Goal: Task Accomplishment & Management: Manage account settings

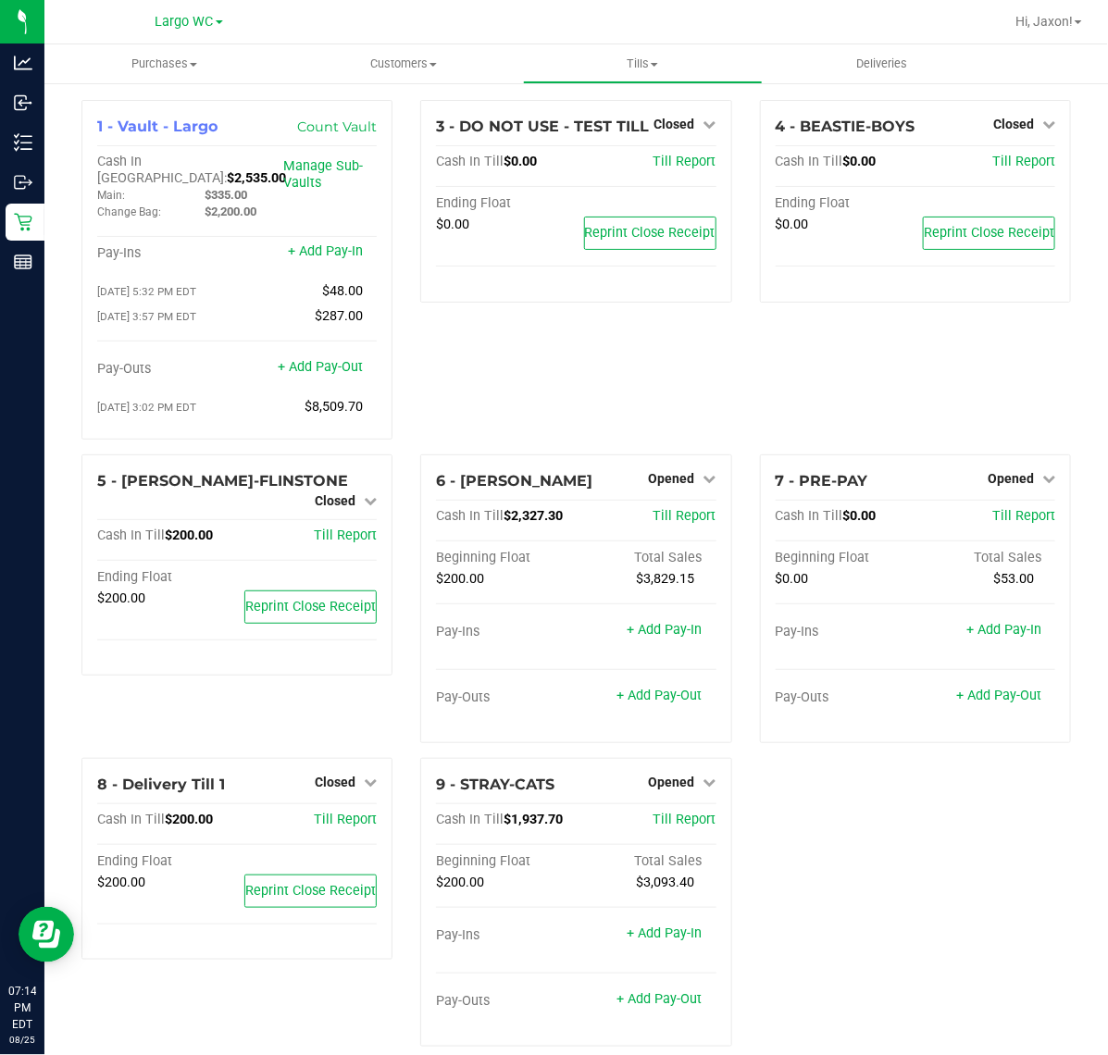
drag, startPoint x: 577, startPoint y: 378, endPoint x: 584, endPoint y: 359, distance: 19.9
click at [584, 359] on div "3 - DO NOT USE - TEST TILL Closed Open Till Cash In Till $0.00 Till Report Endi…" at bounding box center [575, 277] width 339 height 355
click at [704, 472] on icon at bounding box center [710, 478] width 13 height 13
click at [678, 509] on link "Close Till" at bounding box center [674, 516] width 50 height 15
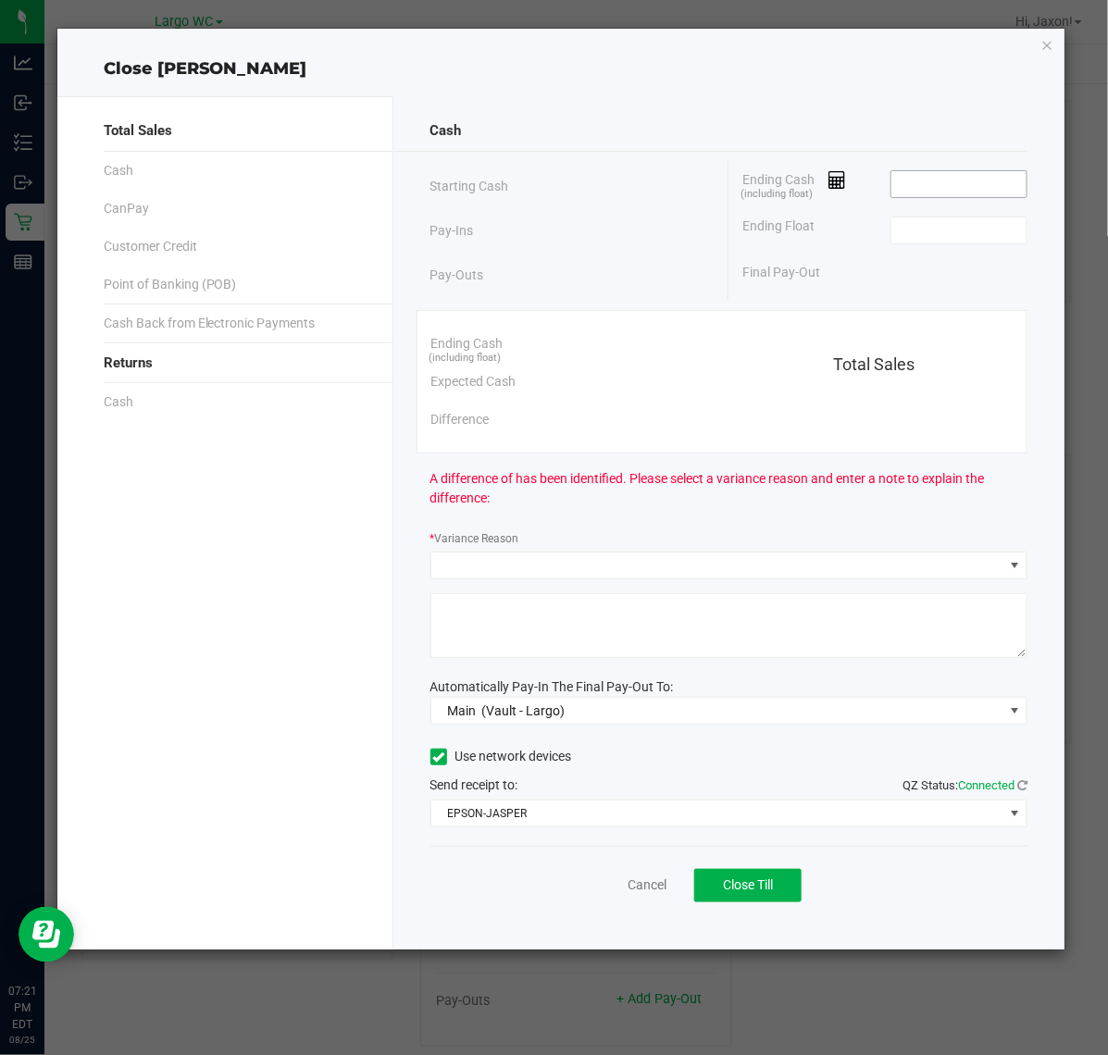
click at [947, 177] on input at bounding box center [960, 184] width 136 height 26
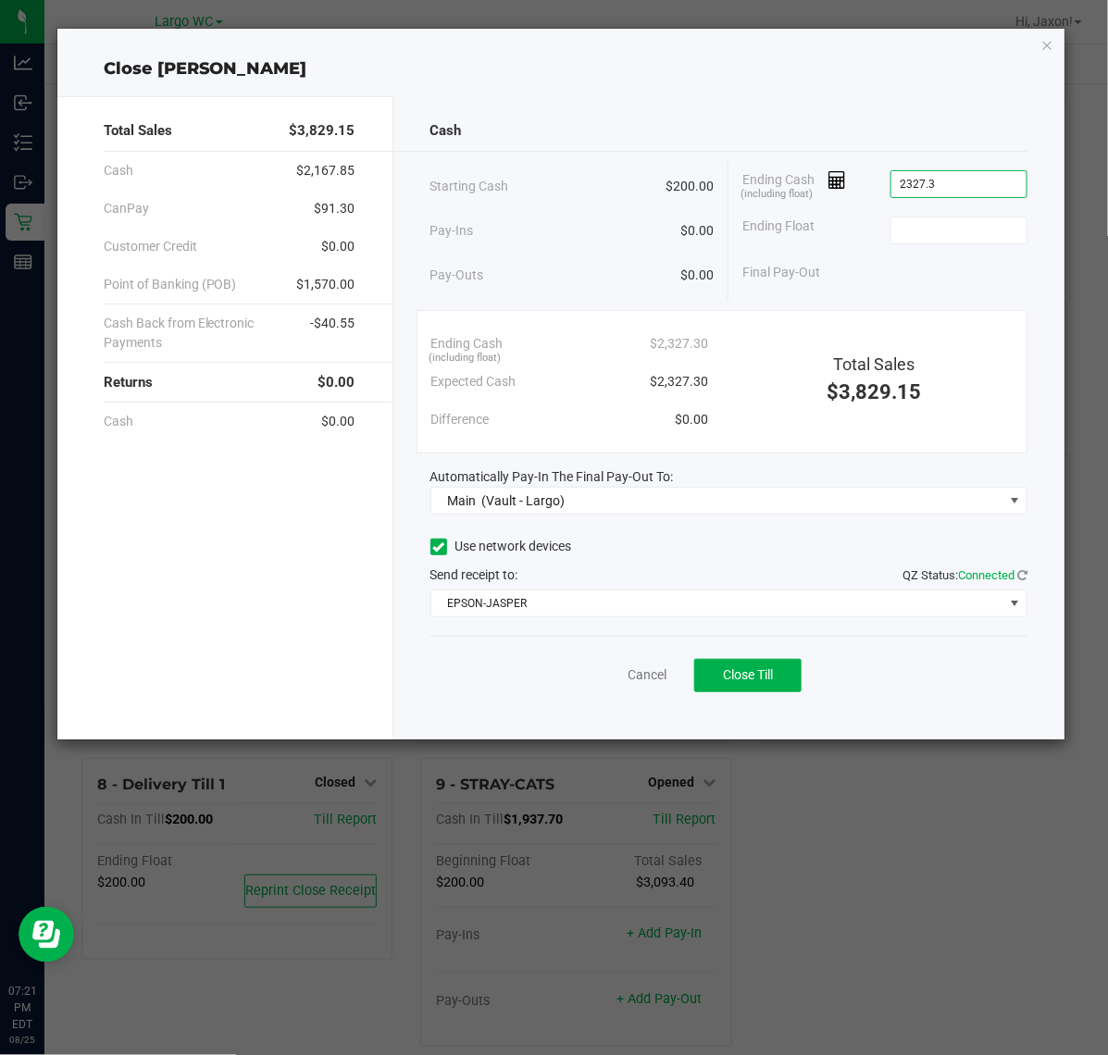
type input "$2,327.30"
click at [766, 688] on button "Close Till" at bounding box center [747, 675] width 107 height 33
type input "$200.00"
click at [581, 715] on div "Cash Starting Cash $200.00 Pay-Ins $0.00 Pay-Outs $0.00 Ending Cash (including …" at bounding box center [729, 417] width 672 height 643
click at [586, 676] on link "Dismiss" at bounding box center [606, 675] width 44 height 19
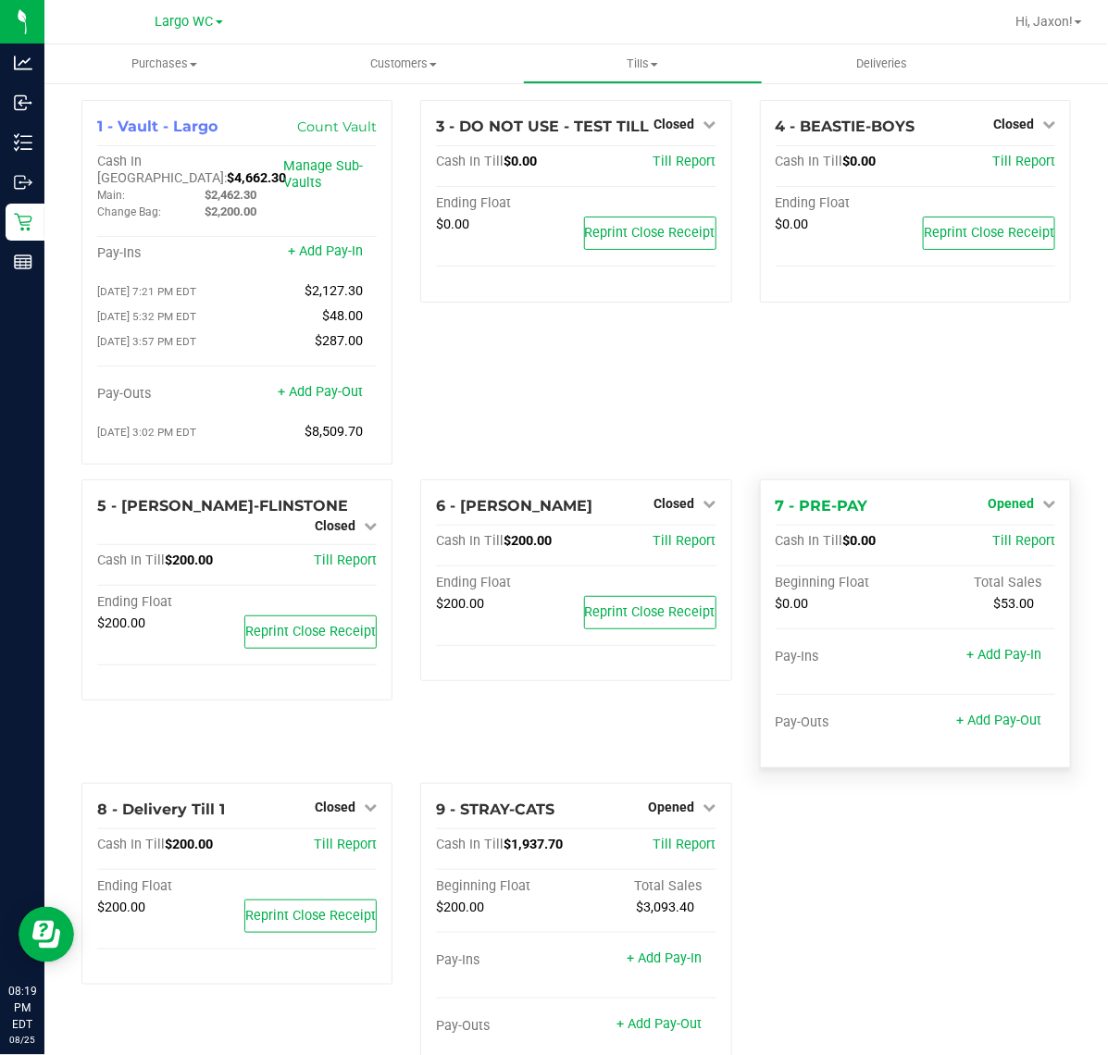
click at [1016, 496] on span "Opened" at bounding box center [1011, 503] width 46 height 15
click at [998, 534] on link "Close Till" at bounding box center [1013, 541] width 50 height 15
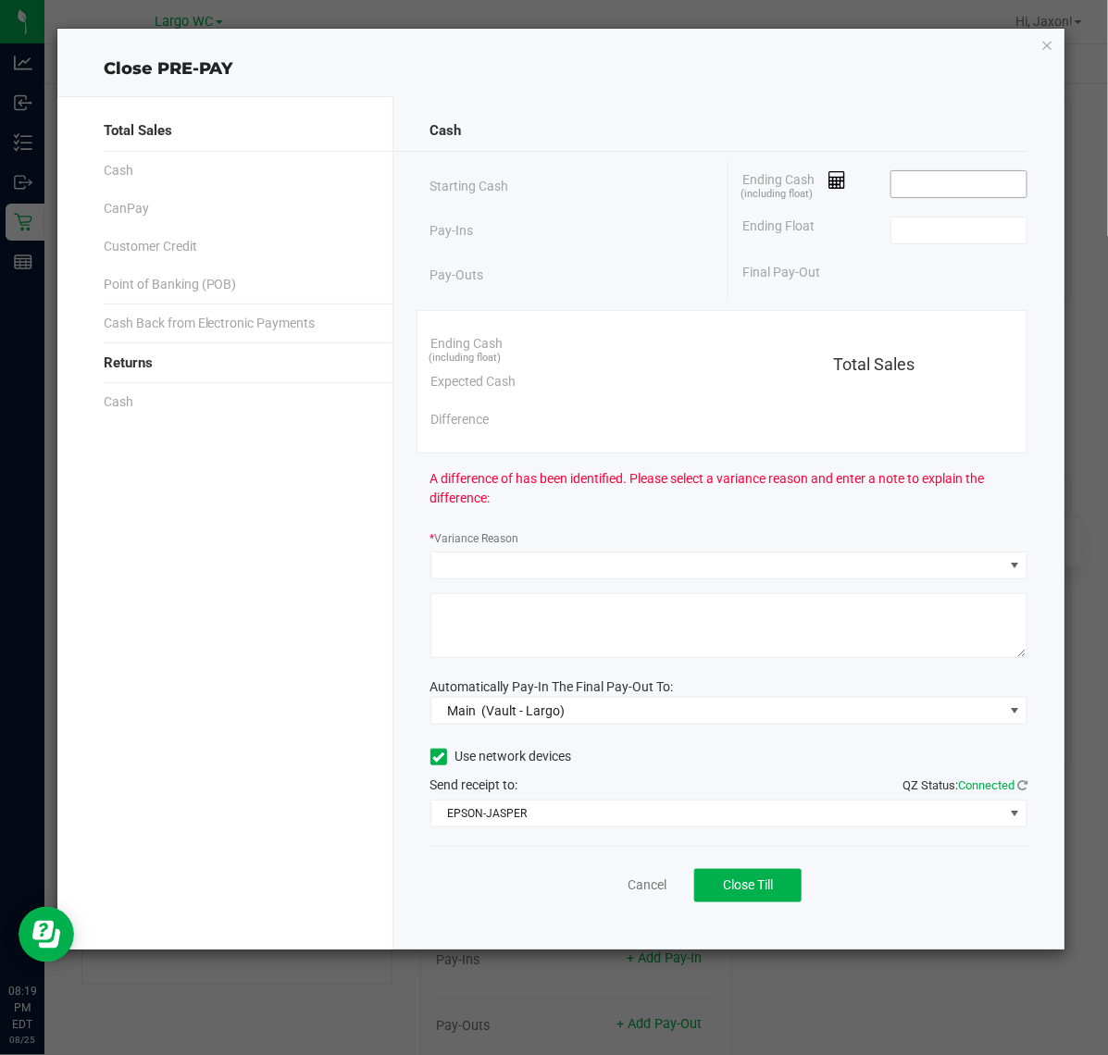
click at [944, 188] on input at bounding box center [960, 184] width 136 height 26
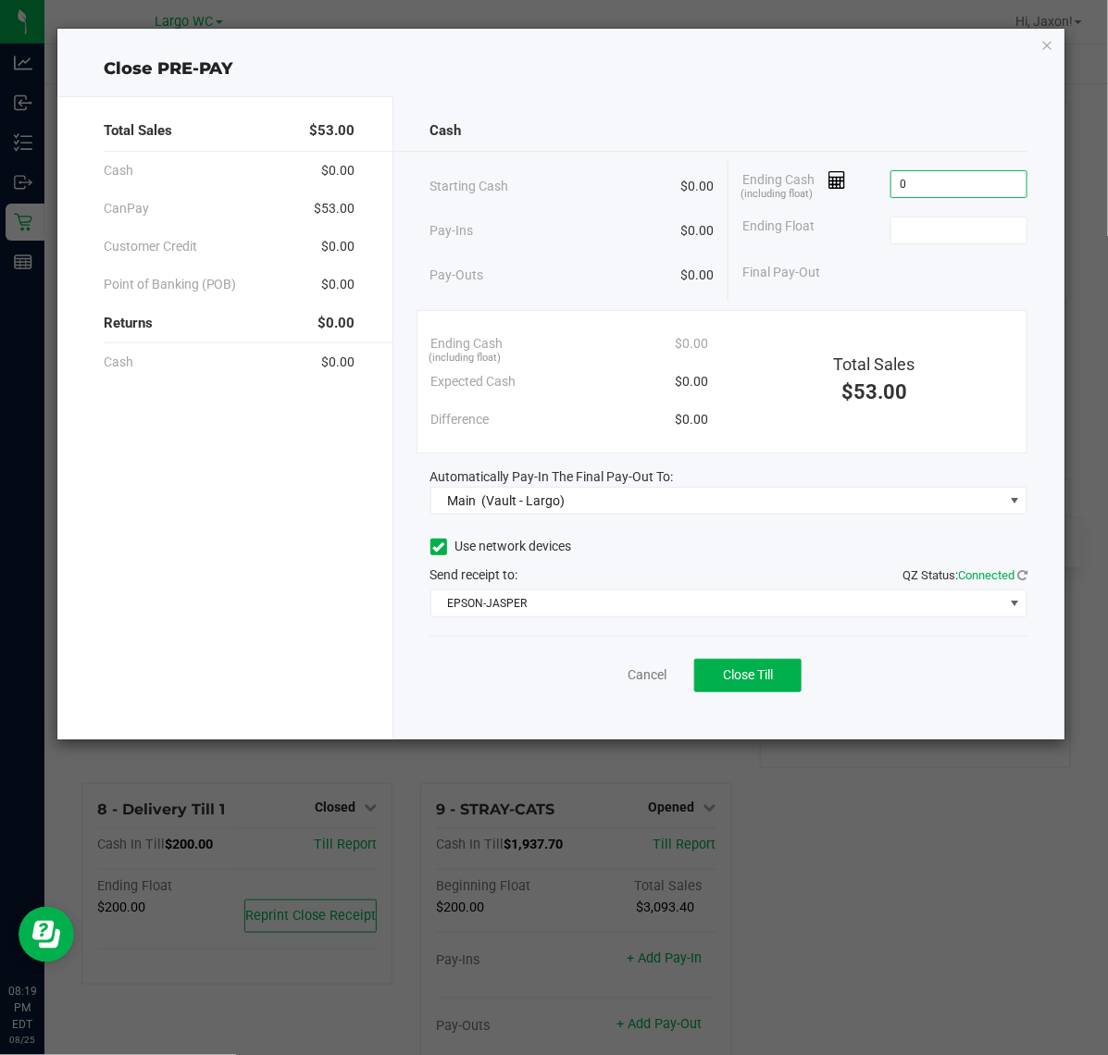
type input "$0.00"
click at [779, 673] on button "Close Till" at bounding box center [747, 675] width 107 height 33
click at [609, 674] on link "Dismiss" at bounding box center [606, 675] width 44 height 19
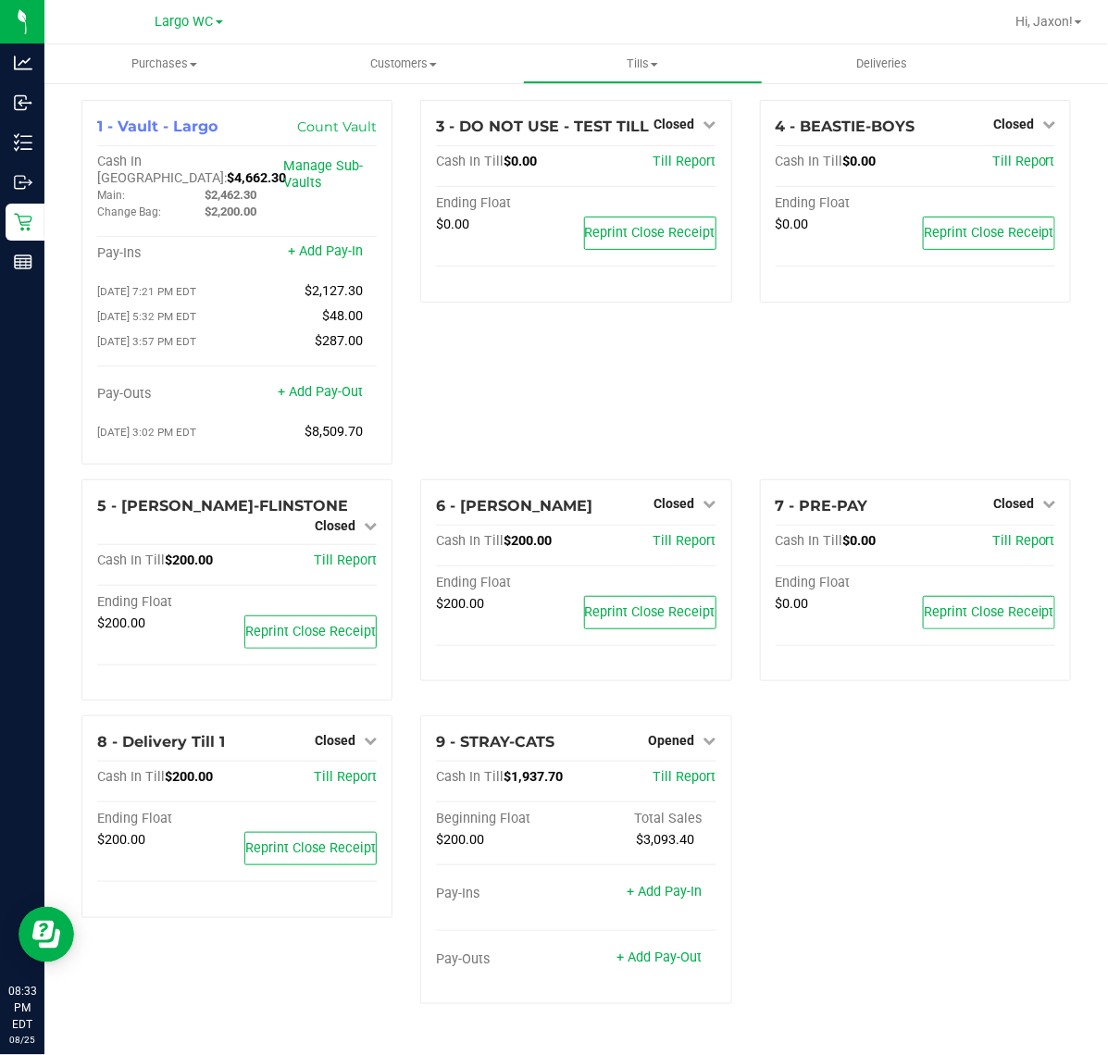
click at [863, 915] on div "1 - Vault - Largo Count Vault Cash In Vault: $4,662.30 Main: $2,462.30 Change B…" at bounding box center [577, 559] width 1018 height 919
click at [683, 733] on span "Opened" at bounding box center [672, 740] width 46 height 15
click at [699, 771] on link "Close Till" at bounding box center [674, 778] width 50 height 15
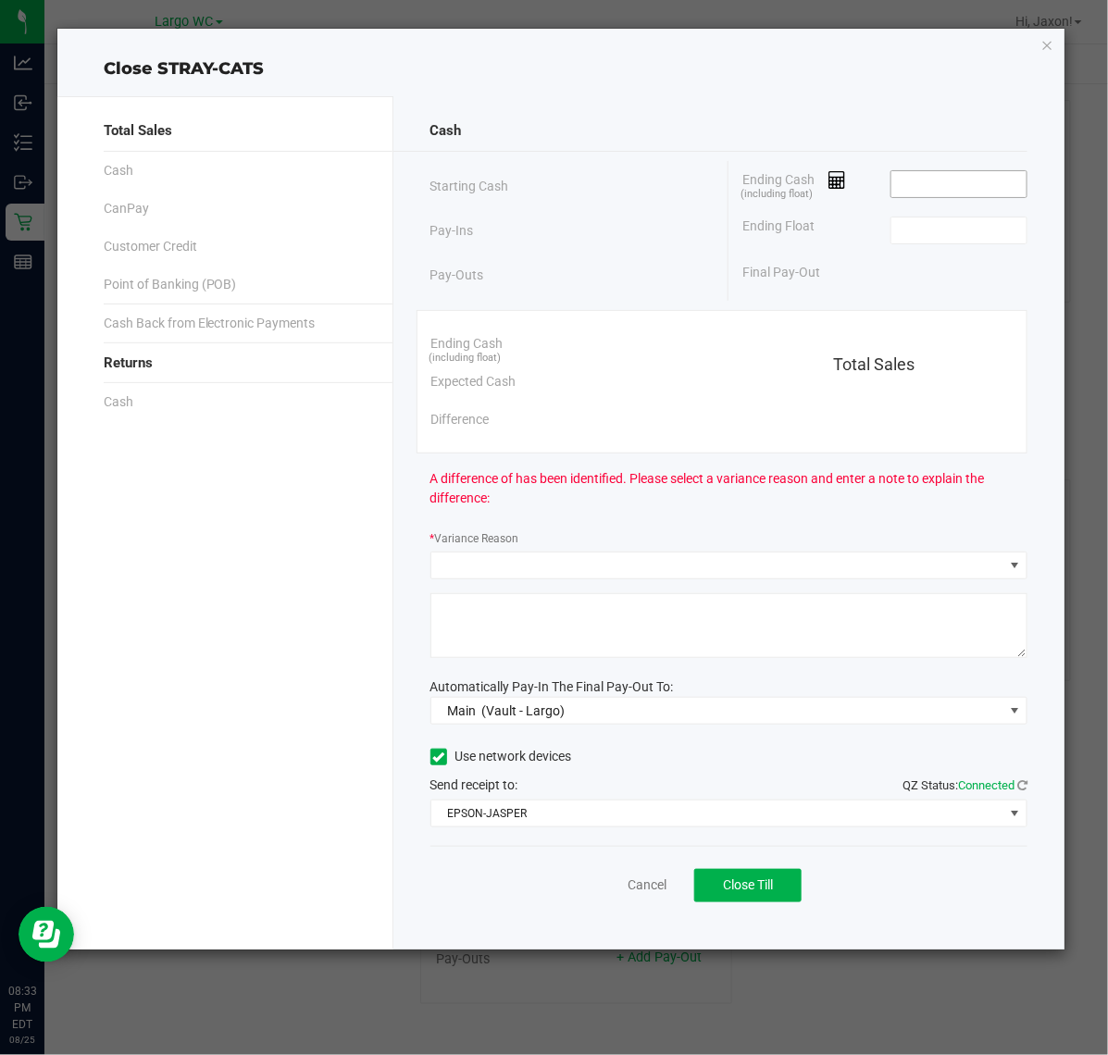
click at [956, 185] on input at bounding box center [960, 184] width 136 height 26
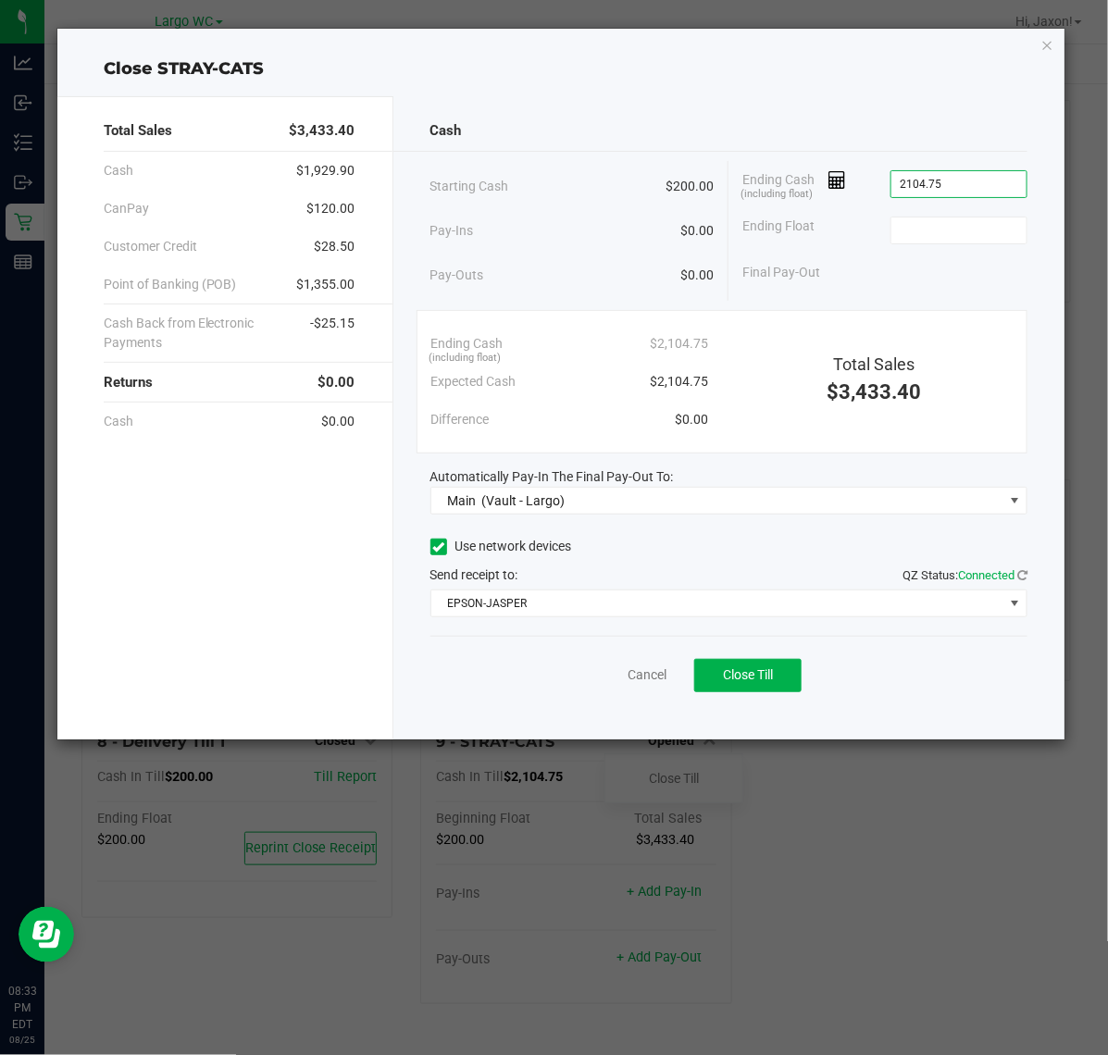
type input "$2,104.75"
click at [755, 685] on button "Close Till" at bounding box center [747, 675] width 107 height 33
type input "$200.00"
click at [606, 676] on link "Dismiss" at bounding box center [606, 675] width 44 height 19
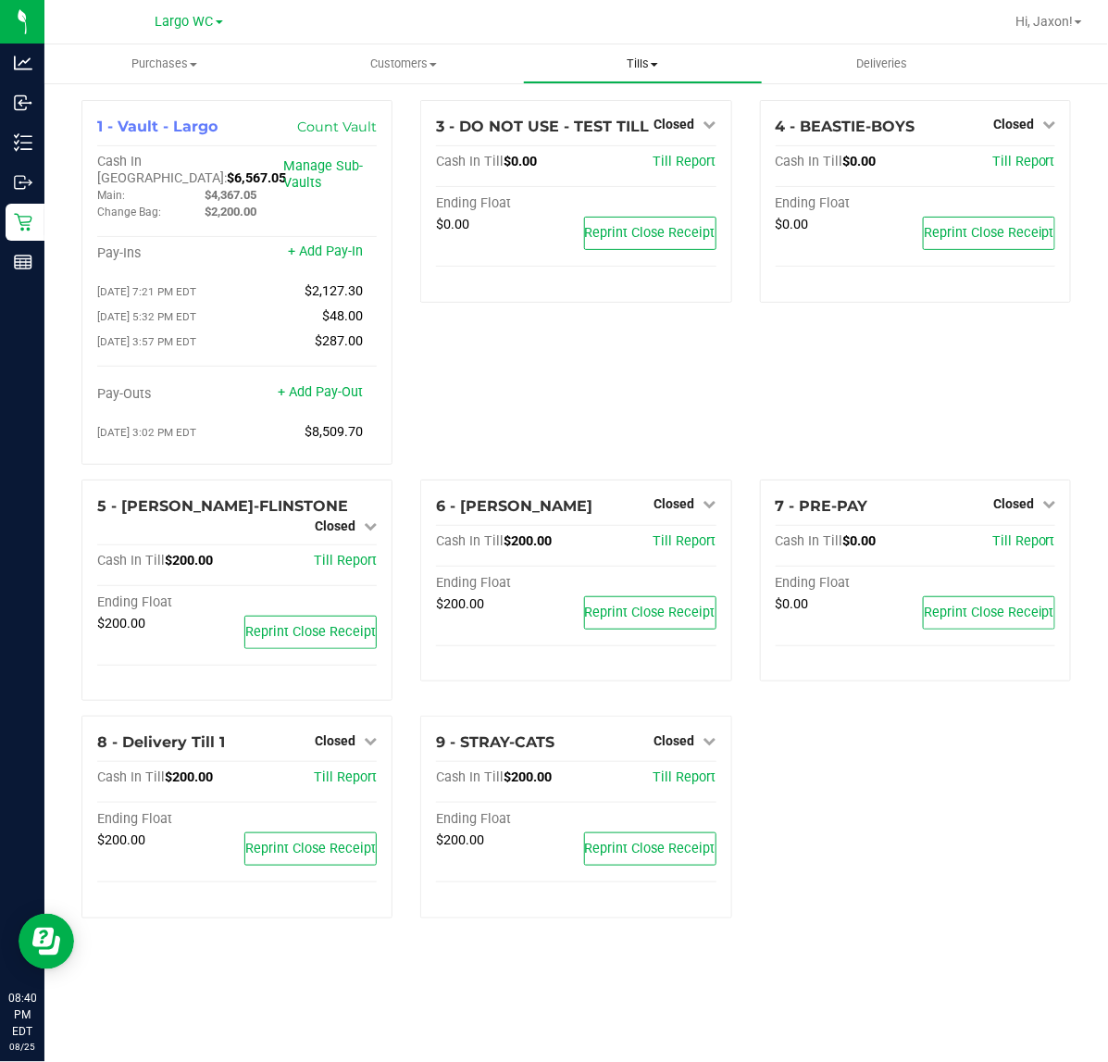
click at [630, 58] on span "Tills" at bounding box center [643, 64] width 238 height 17
click at [620, 135] on span "Reconcile e-payments" at bounding box center [615, 134] width 184 height 16
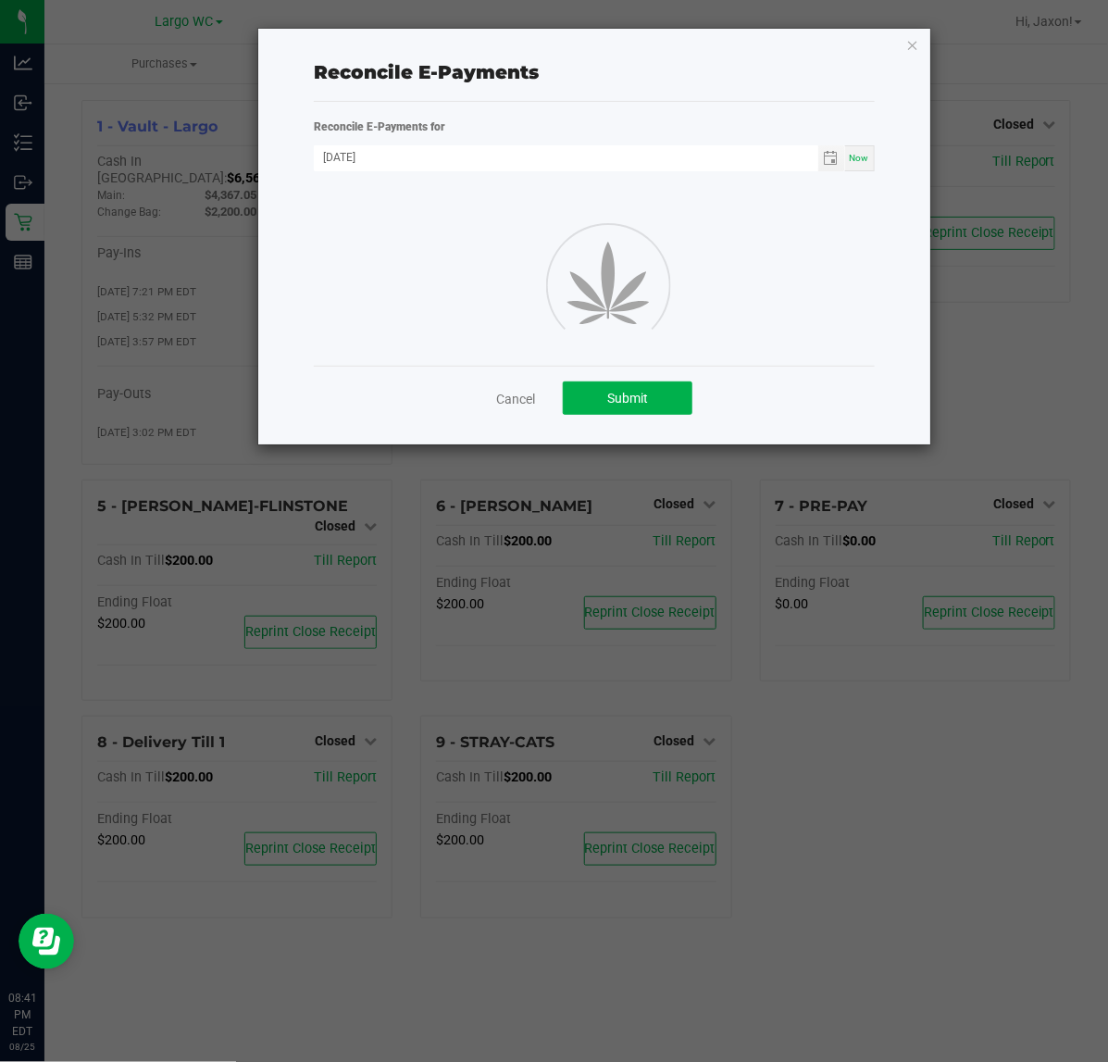
click at [362, 271] on div at bounding box center [594, 282] width 588 height 167
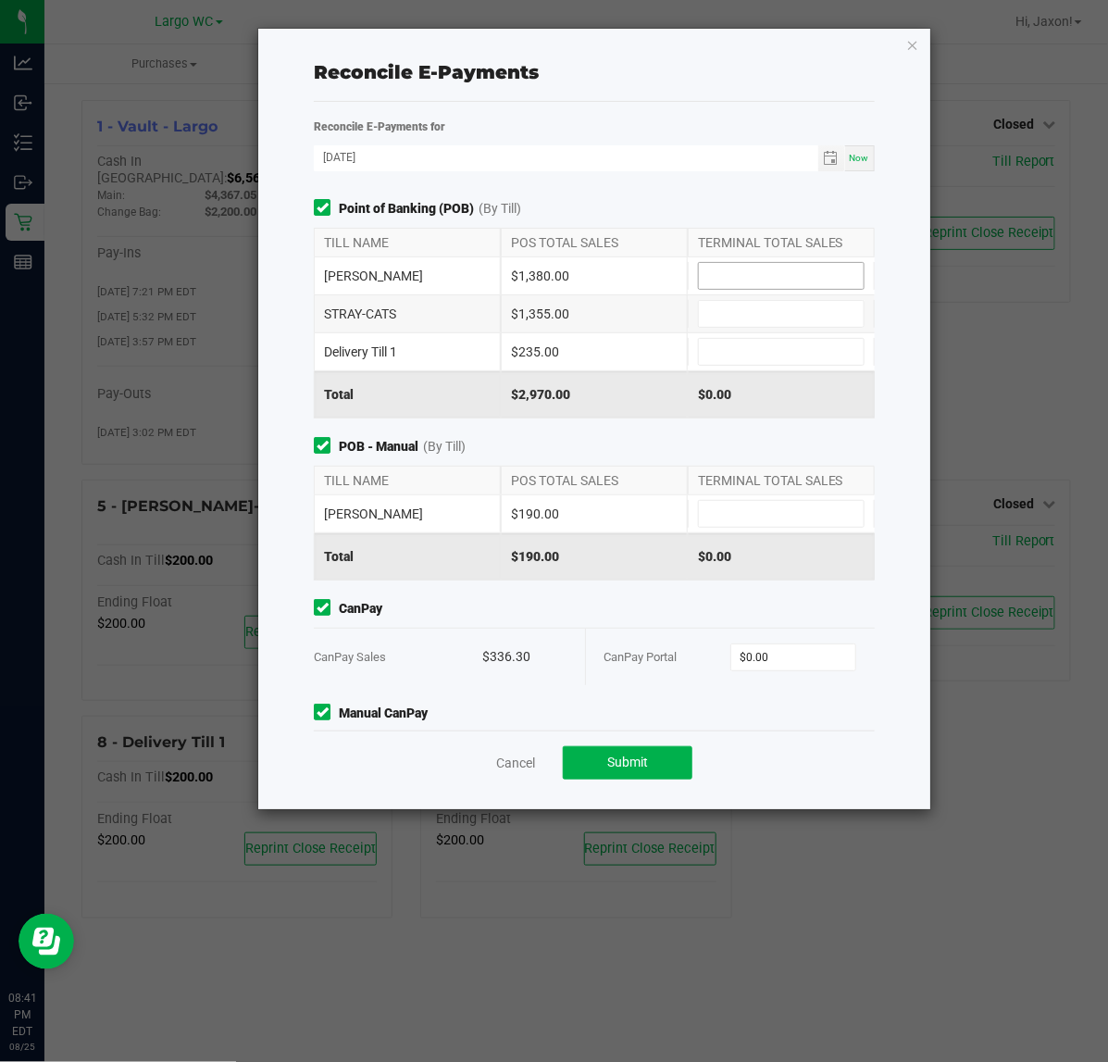
click at [736, 268] on input at bounding box center [781, 276] width 165 height 26
type input "$1,380.00"
type input "$1,355.00"
type input "$235.00"
type input "$190.00"
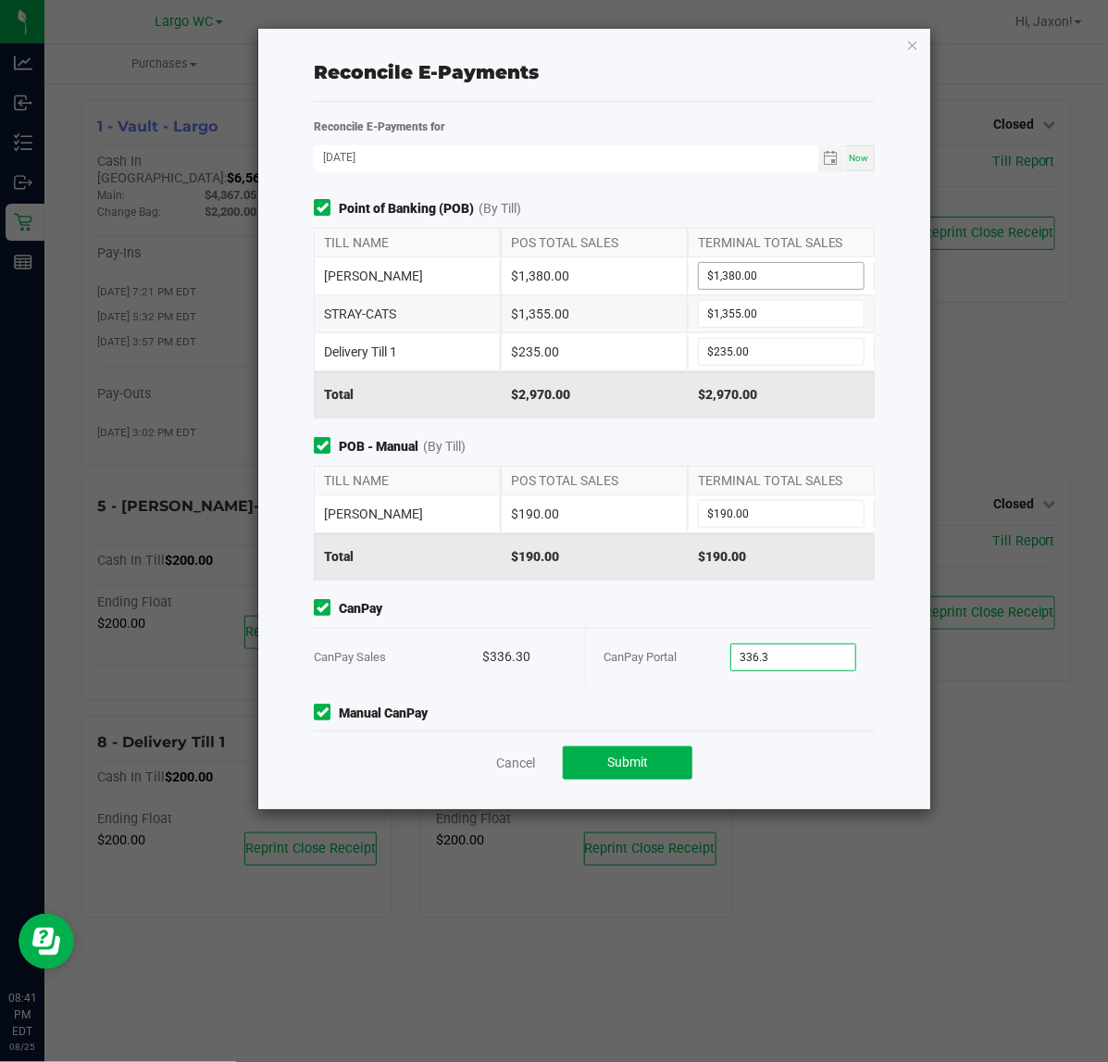
type input "$336.30"
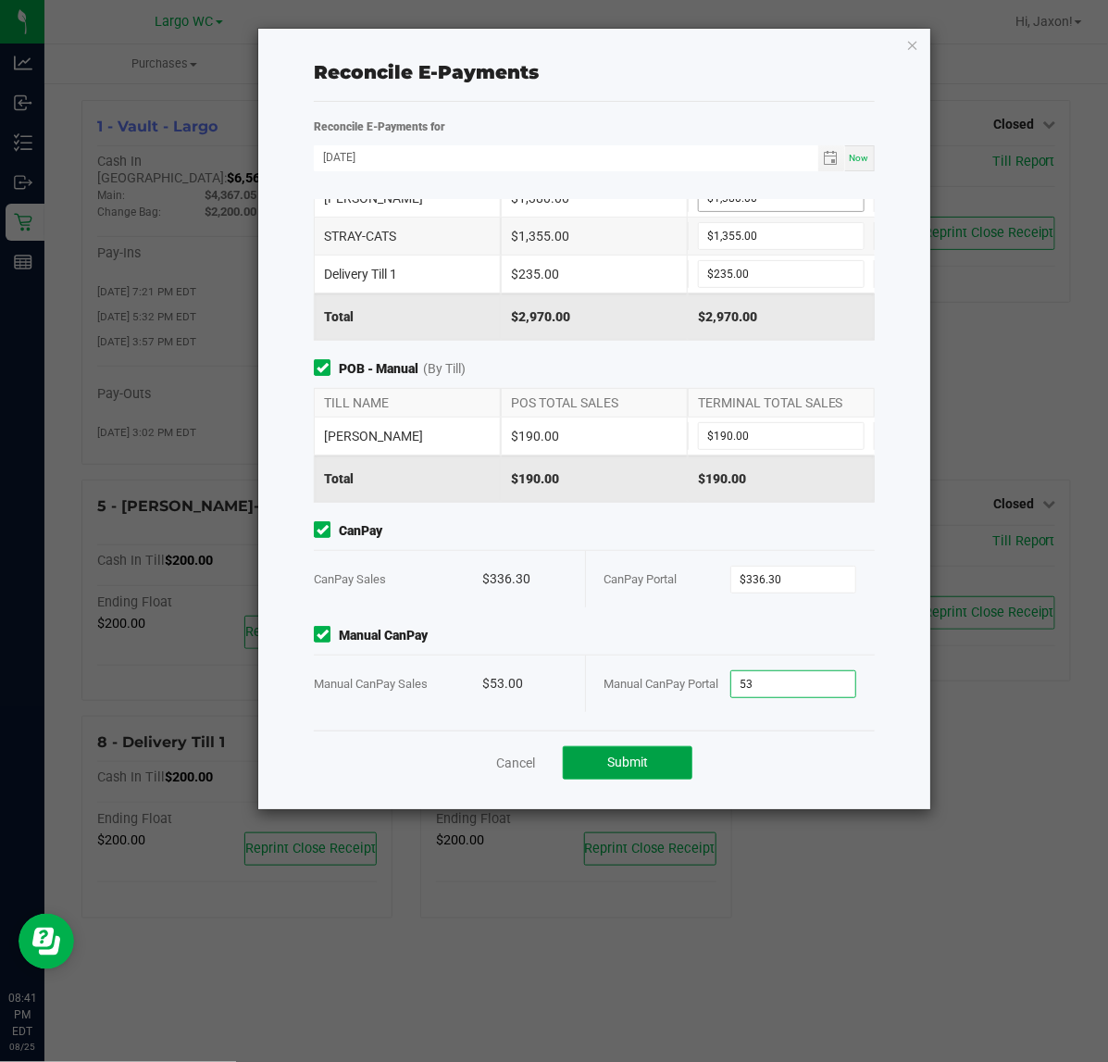
type input "$53.00"
click at [641, 750] on button "Submit" at bounding box center [628, 762] width 130 height 33
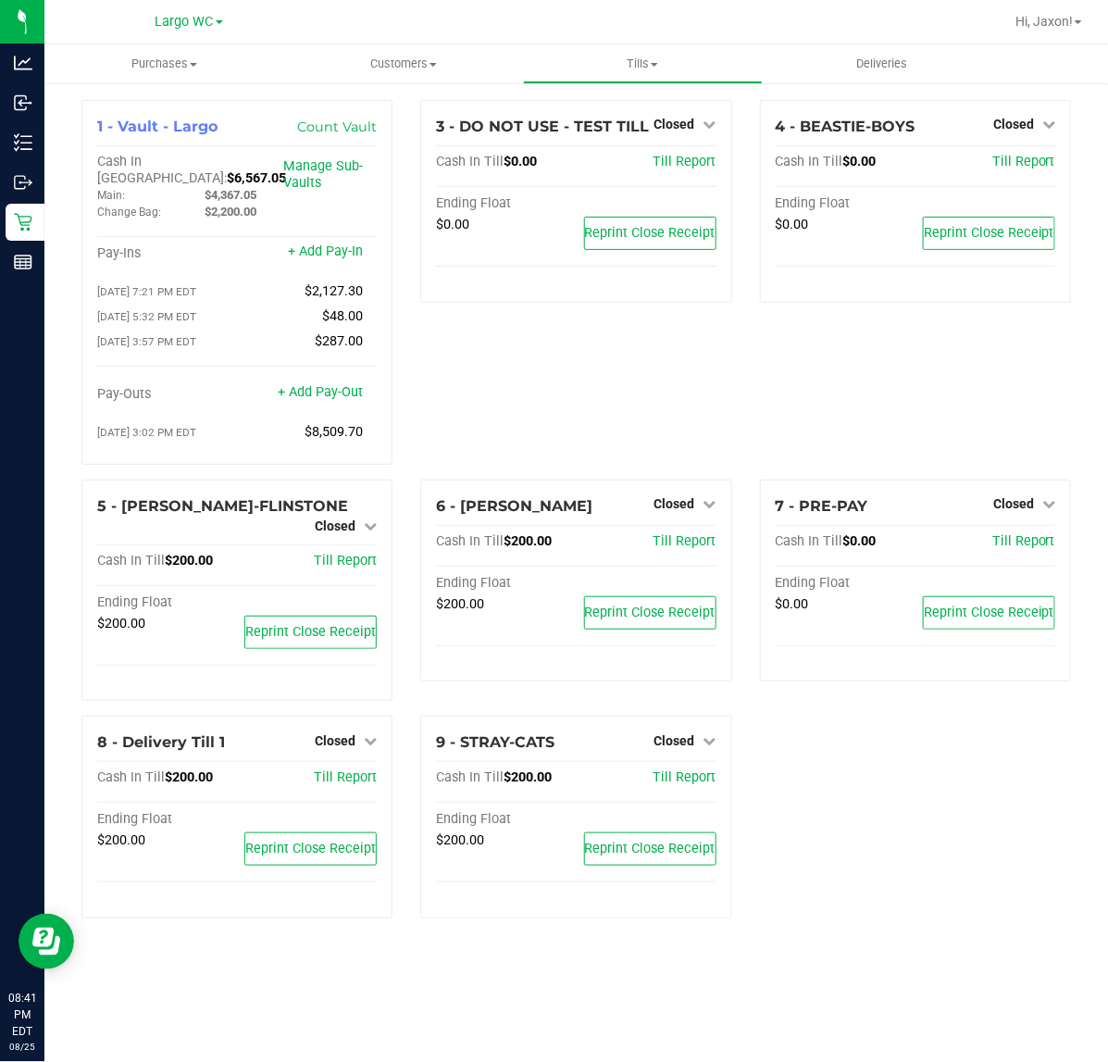
click at [848, 329] on div "4 - BEASTIE-BOYS Closed Open Till Cash In Till $0.00 Till Report Ending Float $…" at bounding box center [915, 290] width 339 height 380
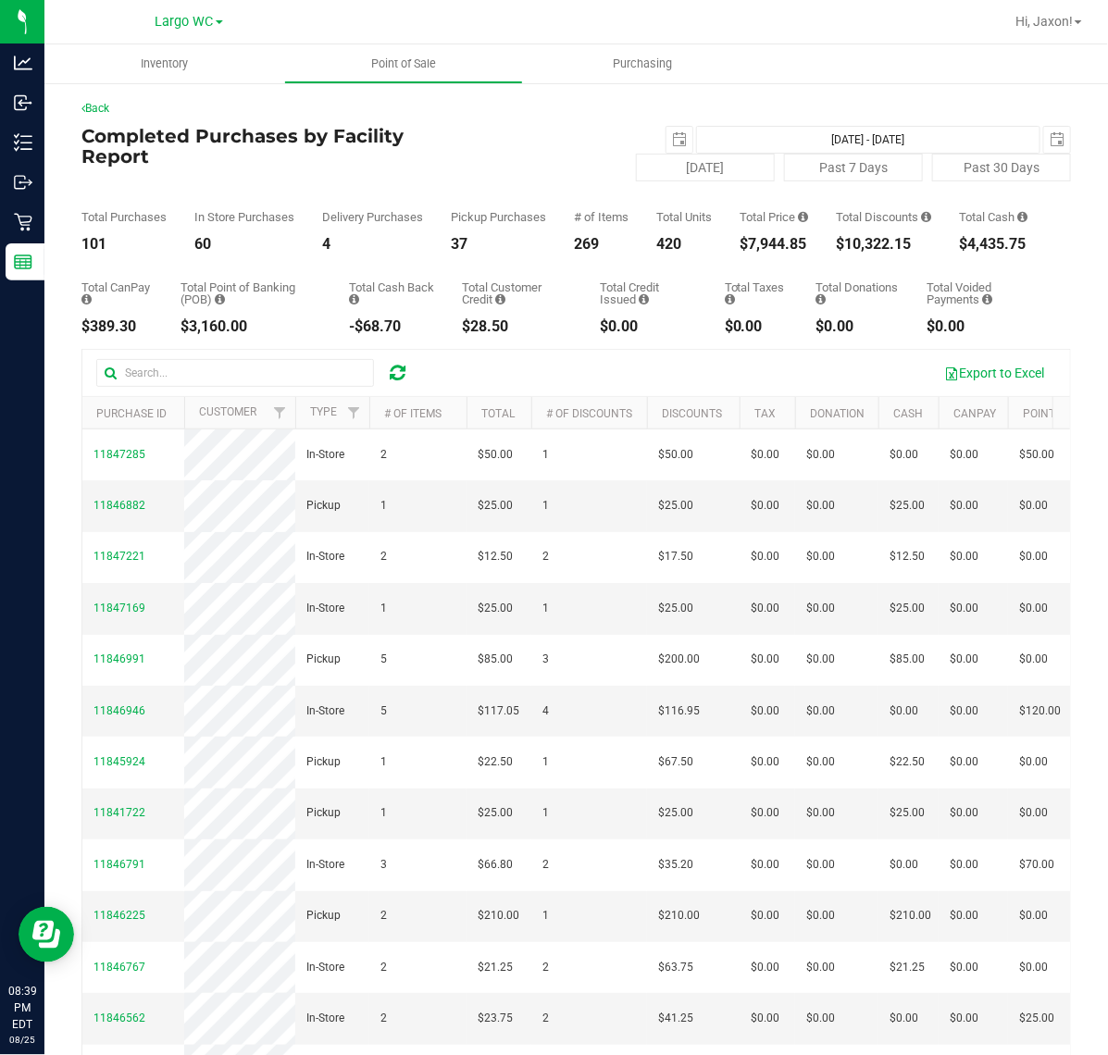
click at [686, 264] on div "Back Completed Purchases by Facility Report 2025-08-25 Aug 25, 2025 - Aug 25, 2…" at bounding box center [576, 620] width 990 height 1040
click at [822, 331] on div "$0.00" at bounding box center [858, 326] width 83 height 15
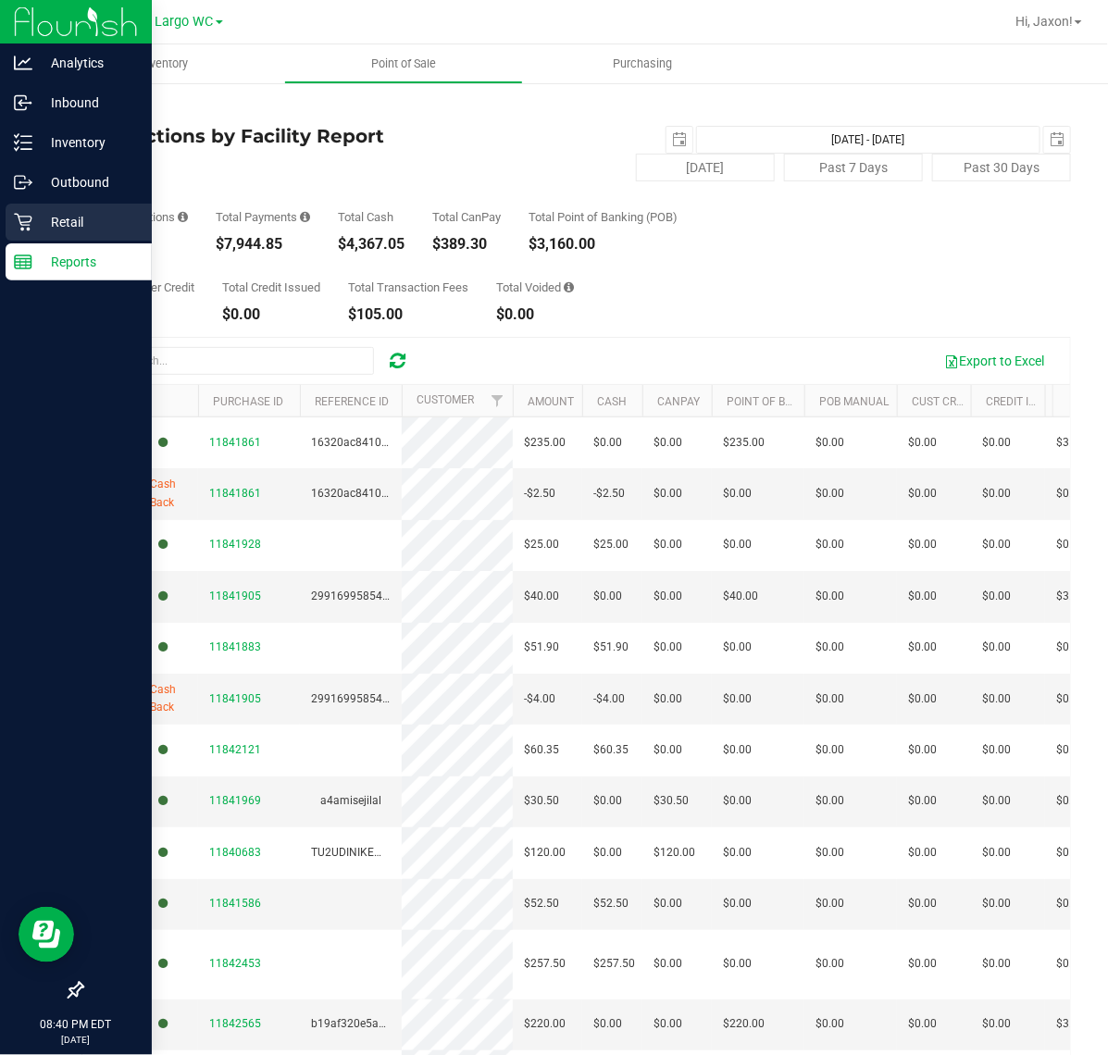
click at [57, 219] on p "Retail" at bounding box center [87, 222] width 111 height 22
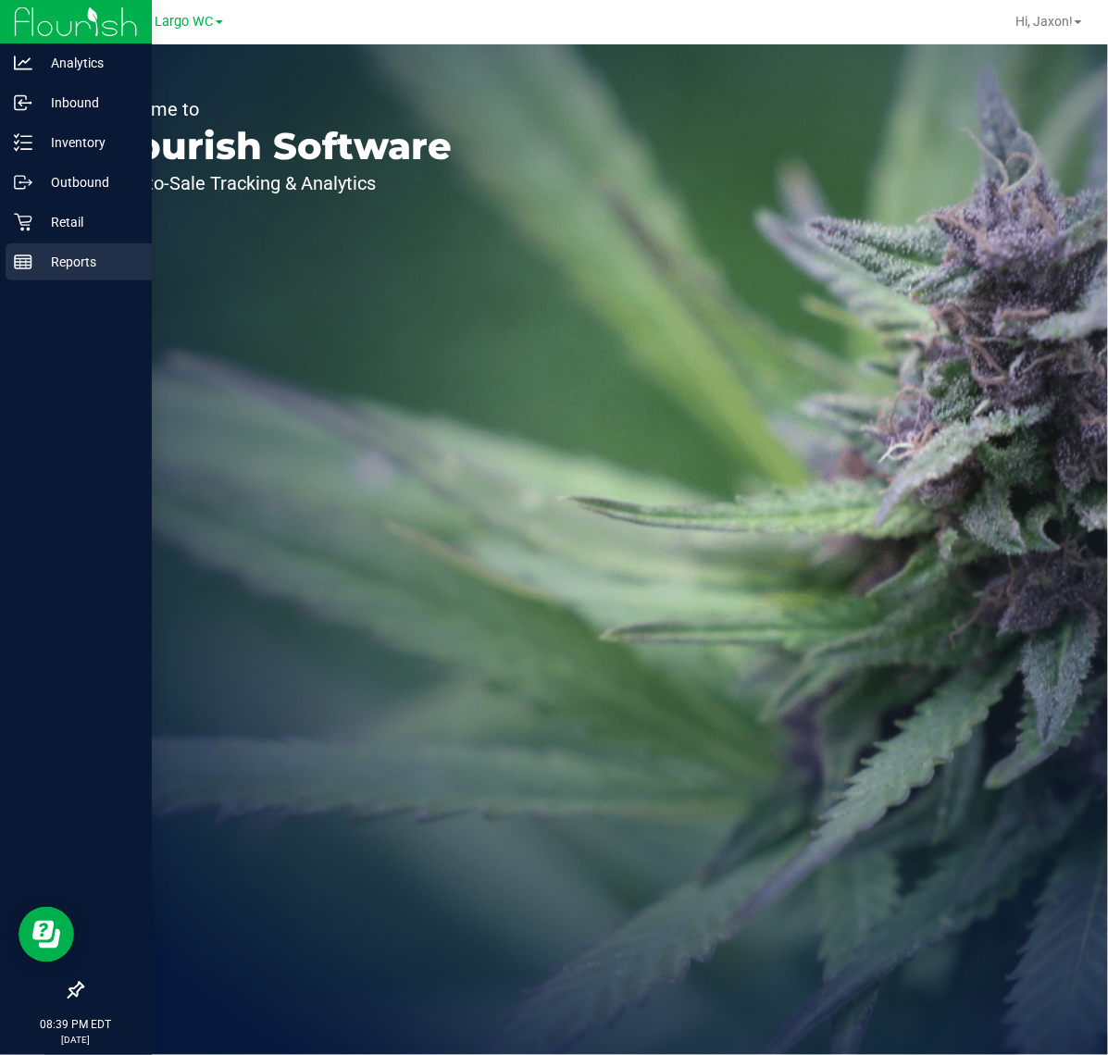
click at [19, 268] on rect at bounding box center [23, 262] width 17 height 13
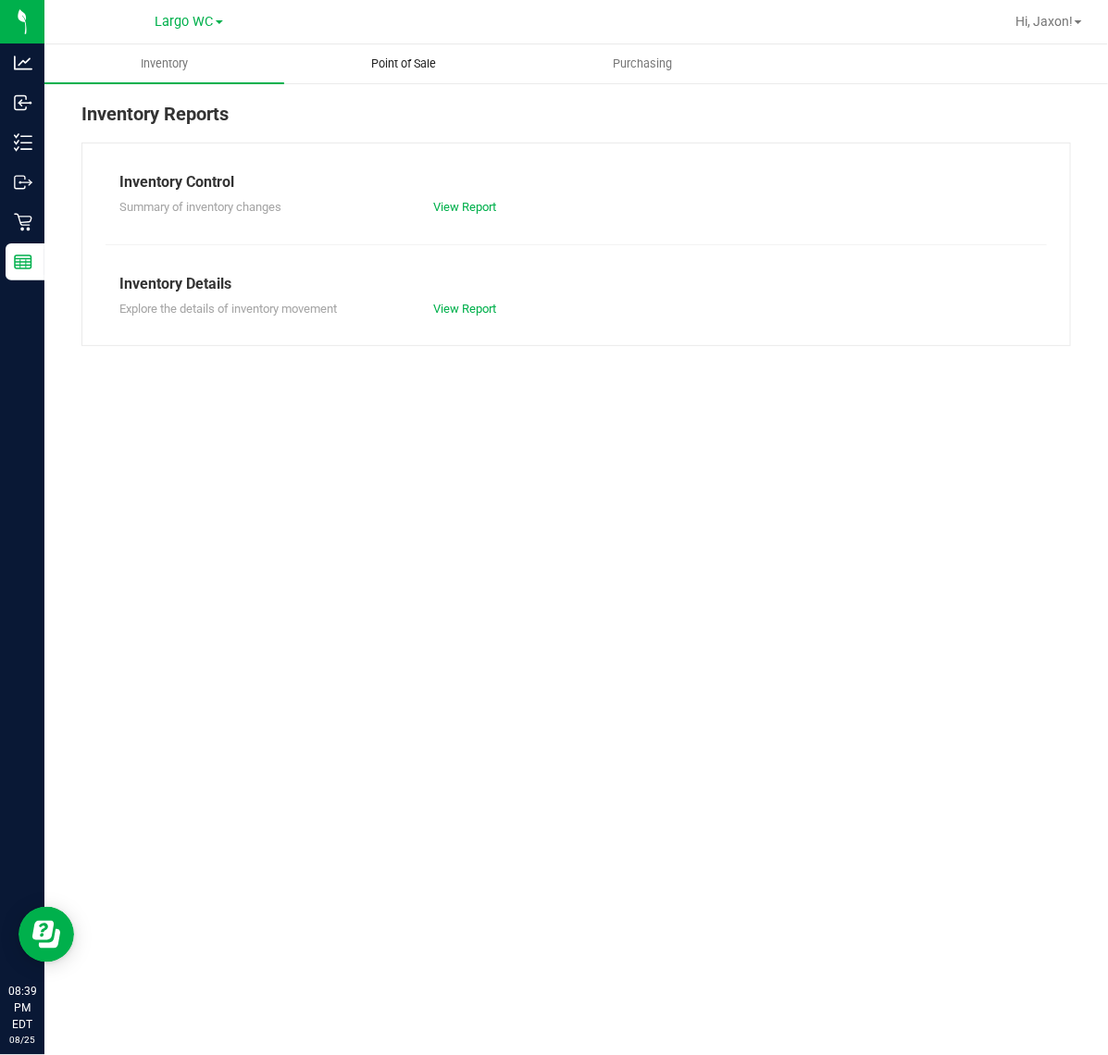
click at [386, 74] on uib-tab-heading "Point of Sale" at bounding box center [404, 63] width 238 height 37
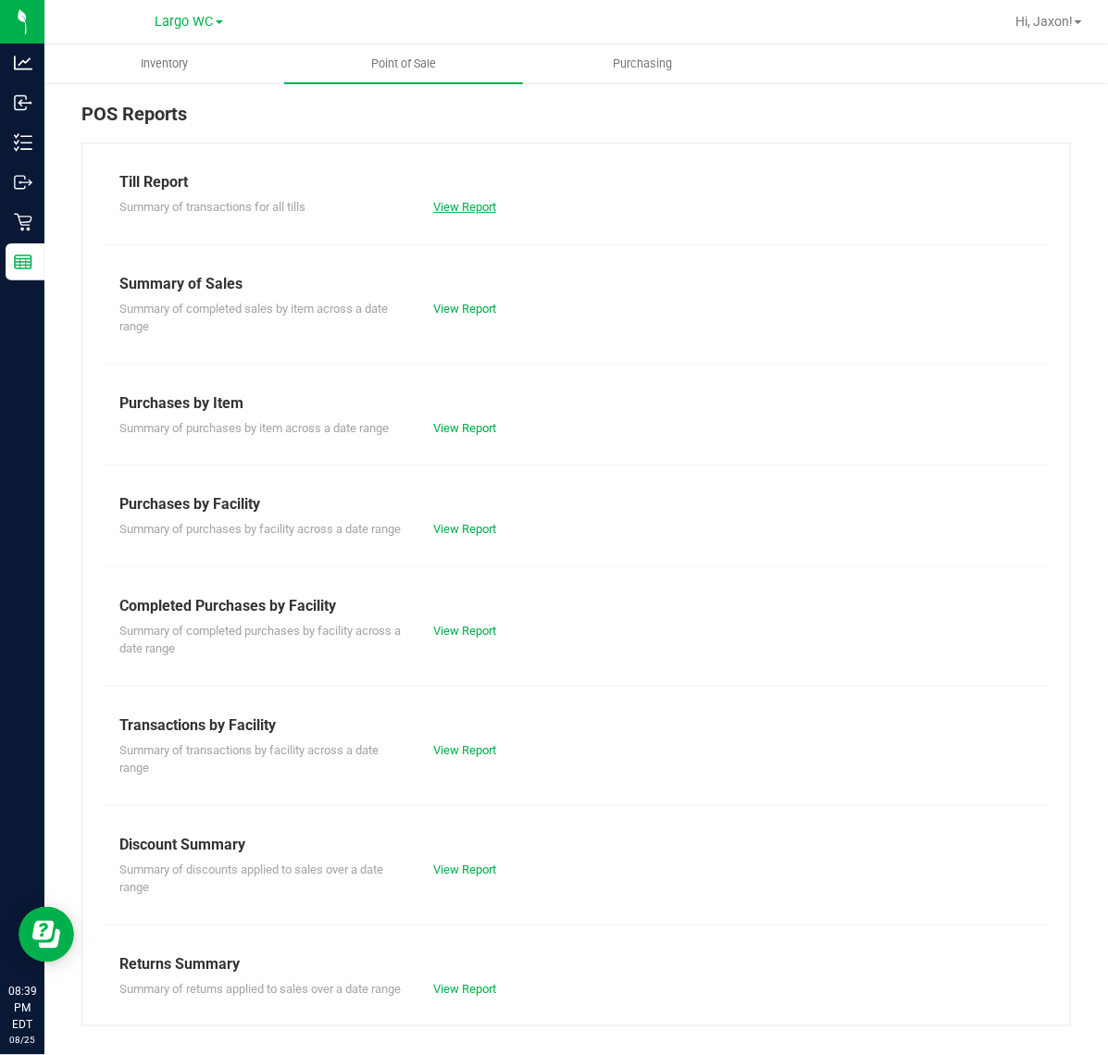
click at [466, 208] on link "View Report" at bounding box center [464, 207] width 63 height 14
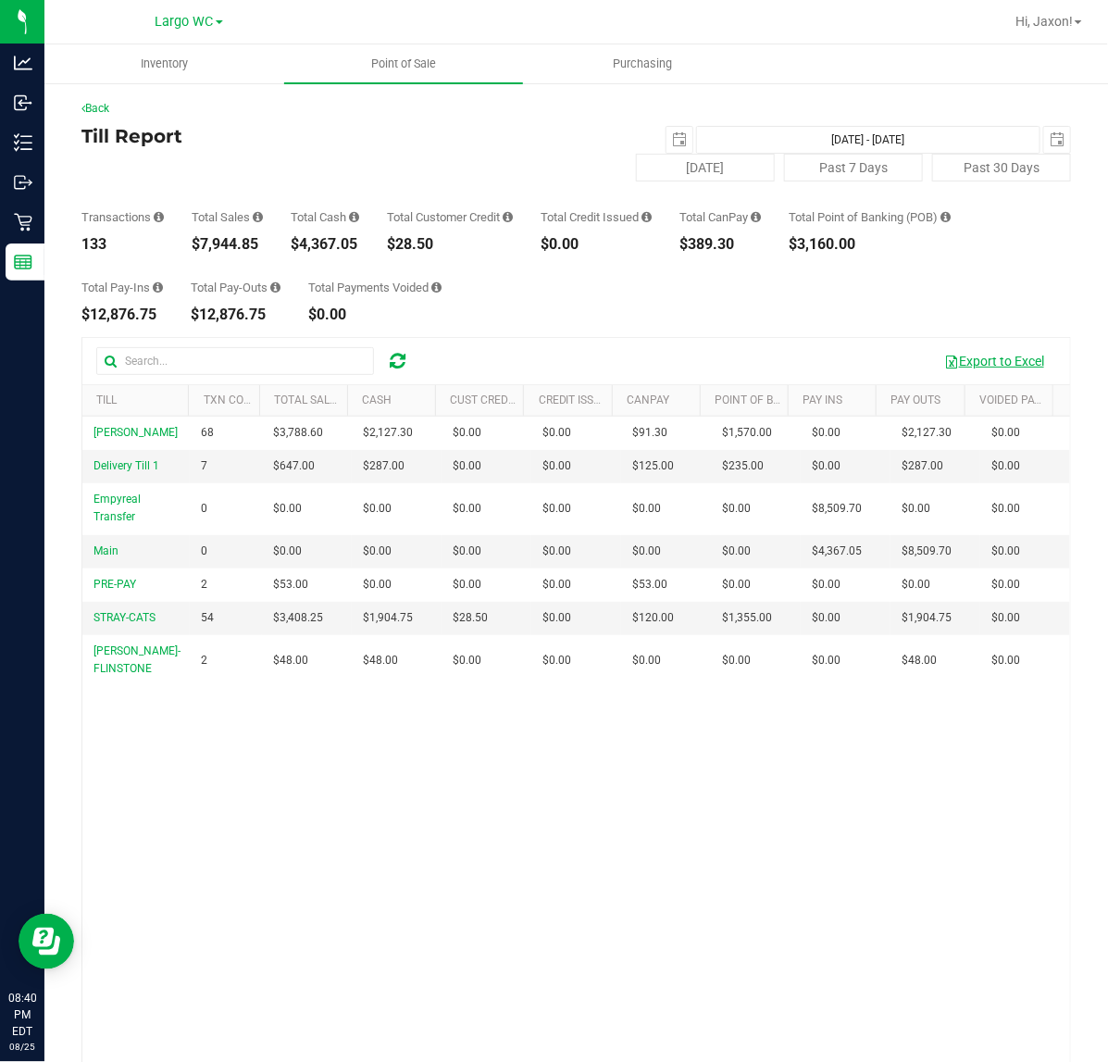
click at [952, 368] on button "Export to Excel" at bounding box center [994, 360] width 124 height 31
